Goal: Task Accomplishment & Management: Manage account settings

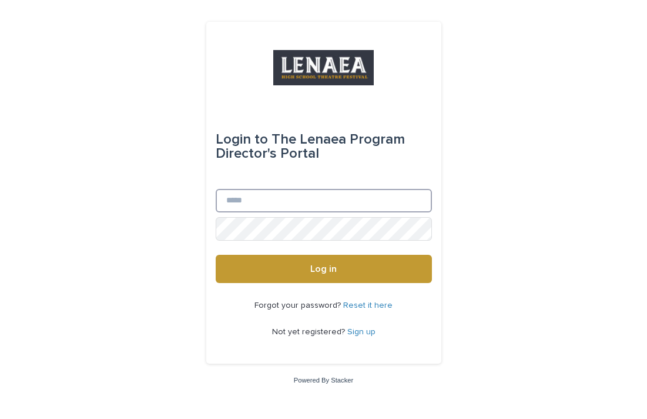
click at [331, 195] on input "Email" at bounding box center [324, 201] width 216 height 24
type input "**********"
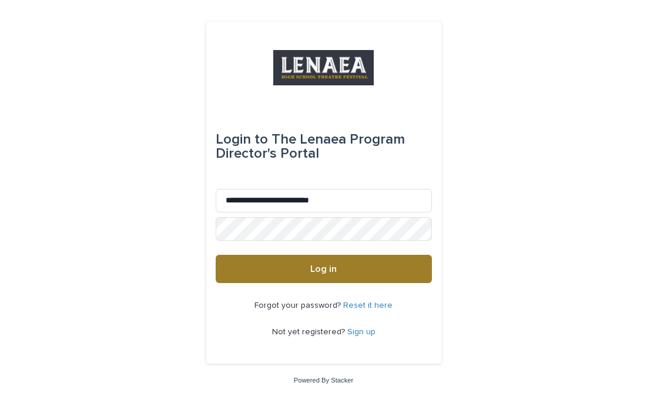
click at [364, 258] on button "Log in" at bounding box center [324, 269] width 216 height 28
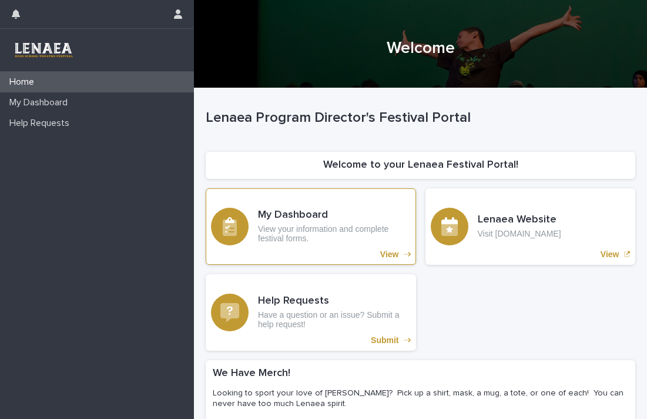
scroll to position [135, 0]
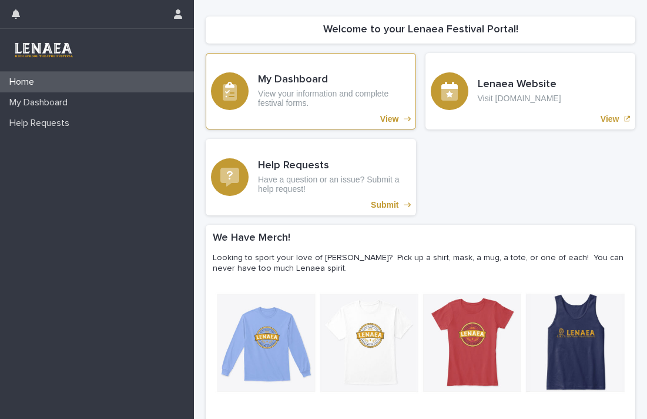
click at [302, 76] on h3 "My Dashboard" at bounding box center [334, 79] width 153 height 13
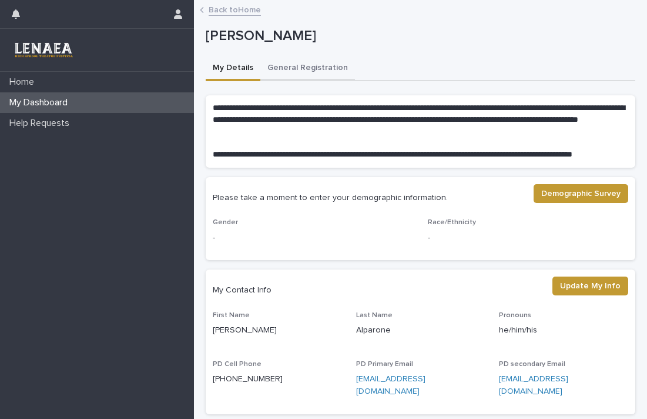
click at [302, 66] on button "General Registration" at bounding box center [307, 68] width 95 height 25
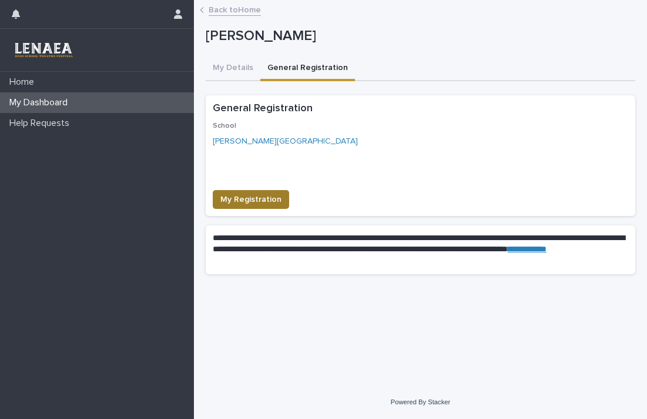
click at [253, 194] on span "My Registration" at bounding box center [250, 199] width 61 height 12
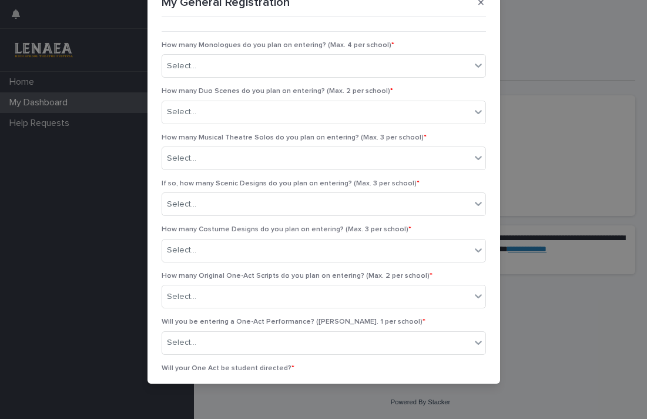
click at [563, 59] on div "My General Registration ••• How many Monologues do you plan on entering? ([PERS…" at bounding box center [323, 209] width 647 height 419
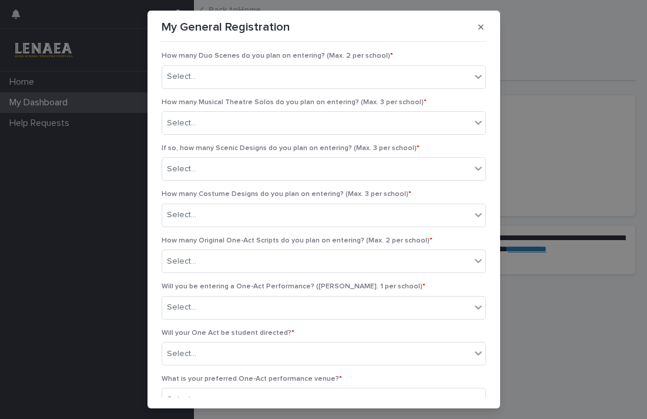
scroll to position [45, 0]
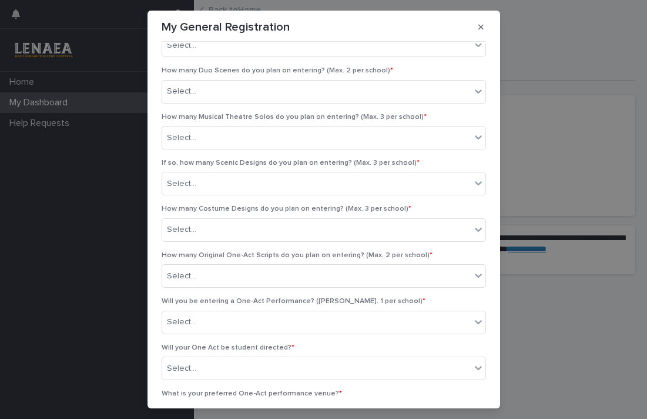
click at [568, 49] on div "My General Registration ••• How many Monologues do you plan on entering? ([PERS…" at bounding box center [323, 209] width 647 height 419
click at [484, 25] on button "button" at bounding box center [480, 27] width 19 height 19
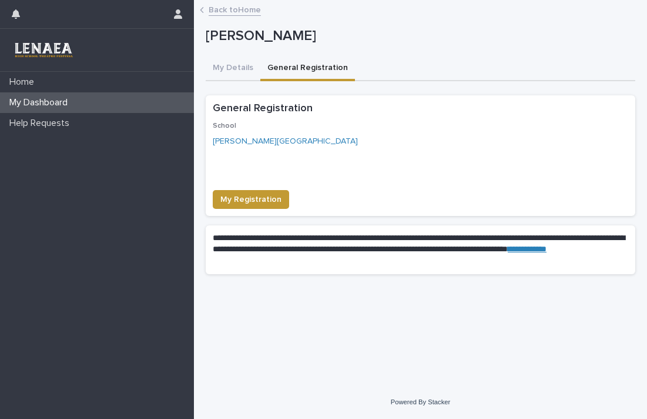
click at [239, 9] on link "Back to Home" at bounding box center [235, 9] width 52 height 14
